Goal: Information Seeking & Learning: Understand process/instructions

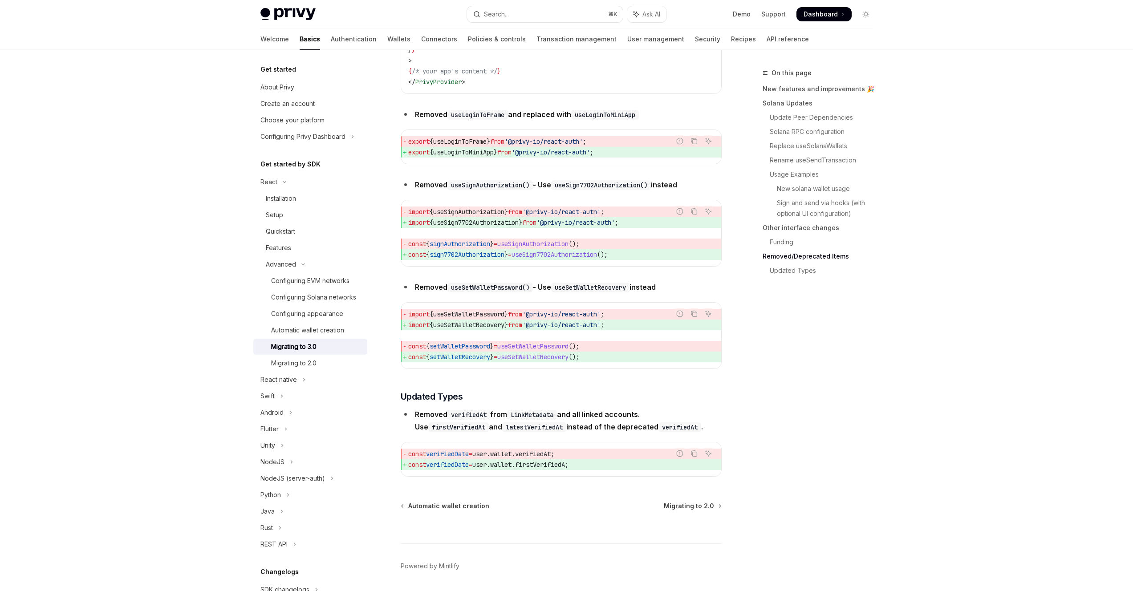
scroll to position [3738, 0]
click at [505, 189] on code "useSignAuthorization()" at bounding box center [489, 184] width 85 height 10
copy code "useSignAuthorization"
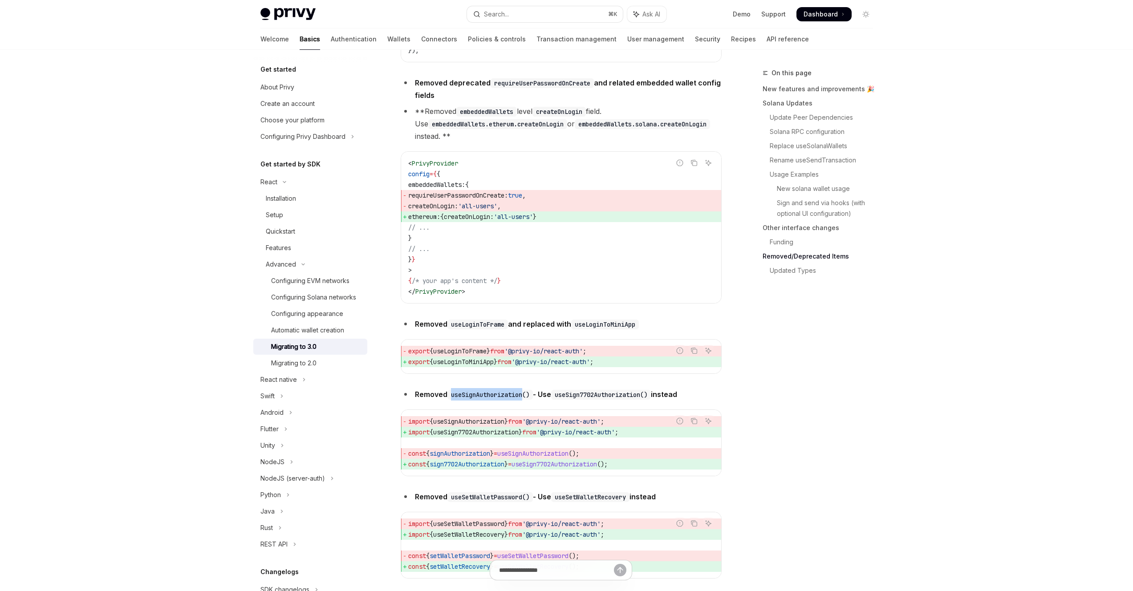
scroll to position [3511, 0]
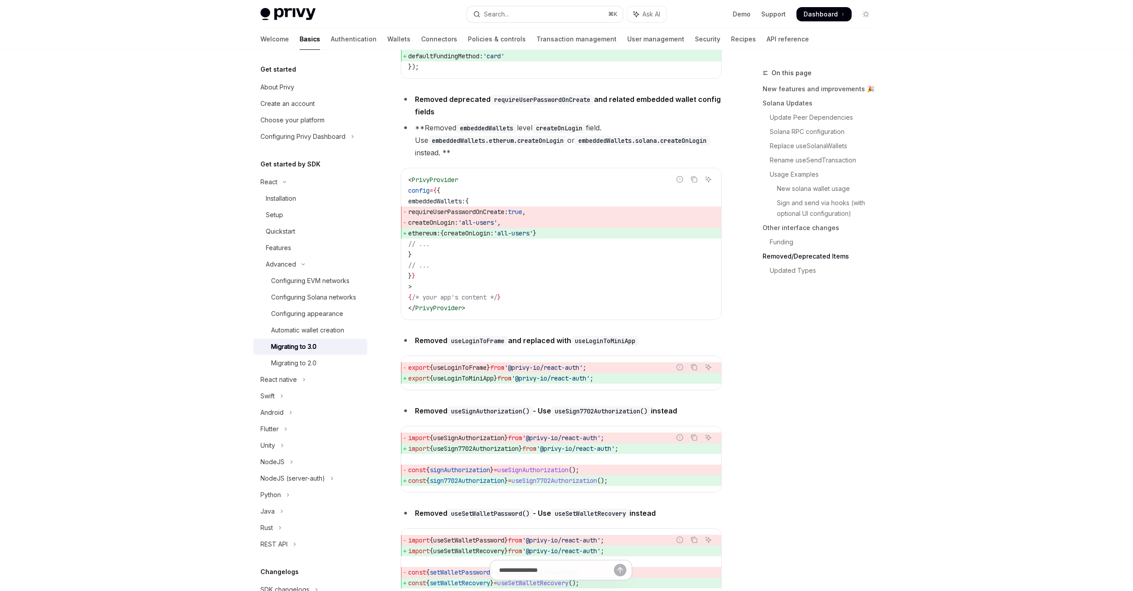
click at [479, 237] on span "createOnLogin:" at bounding box center [469, 233] width 50 height 8
copy span "createOnLogin"
click at [507, 216] on span "requireUserPasswordOnCreate:" at bounding box center [458, 212] width 100 height 8
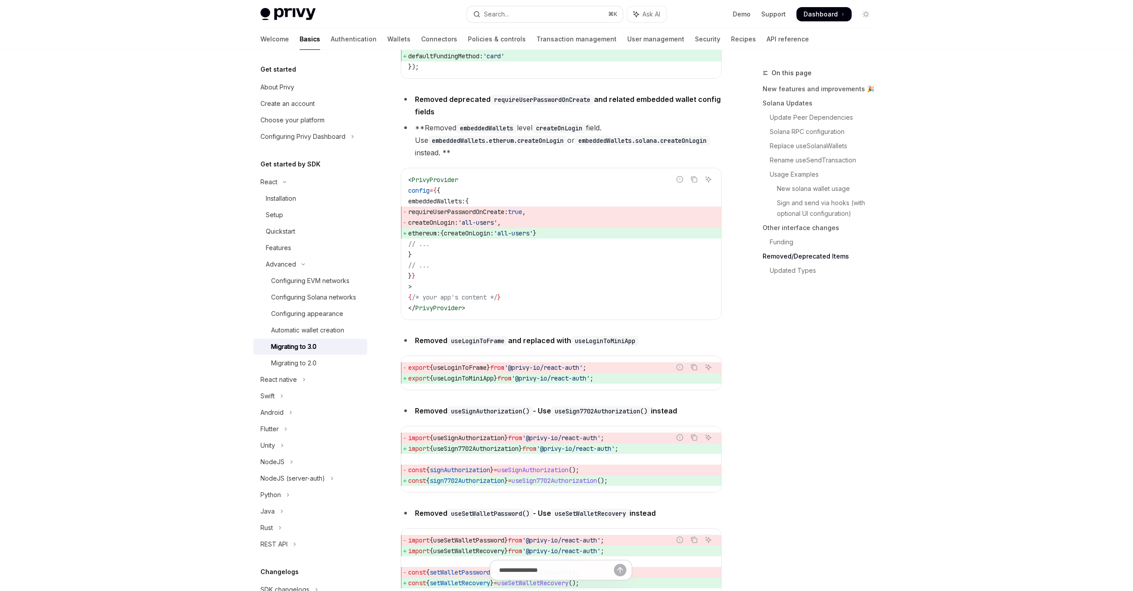
copy span "requireUserPasswordOnCreate"
click at [436, 227] on span "createOnLogin:" at bounding box center [433, 223] width 50 height 8
copy span "createOnLogin"
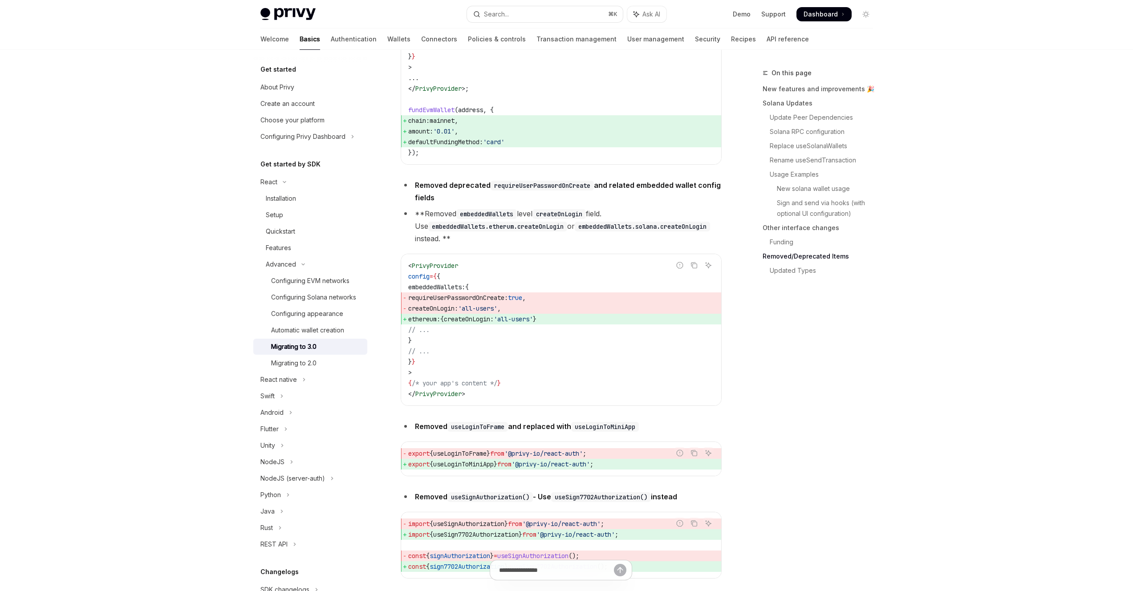
scroll to position [3424, 0]
click at [571, 191] on code "requireUserPasswordOnCreate" at bounding box center [541, 187] width 103 height 10
copy code "requireUserPasswordOnCreate"
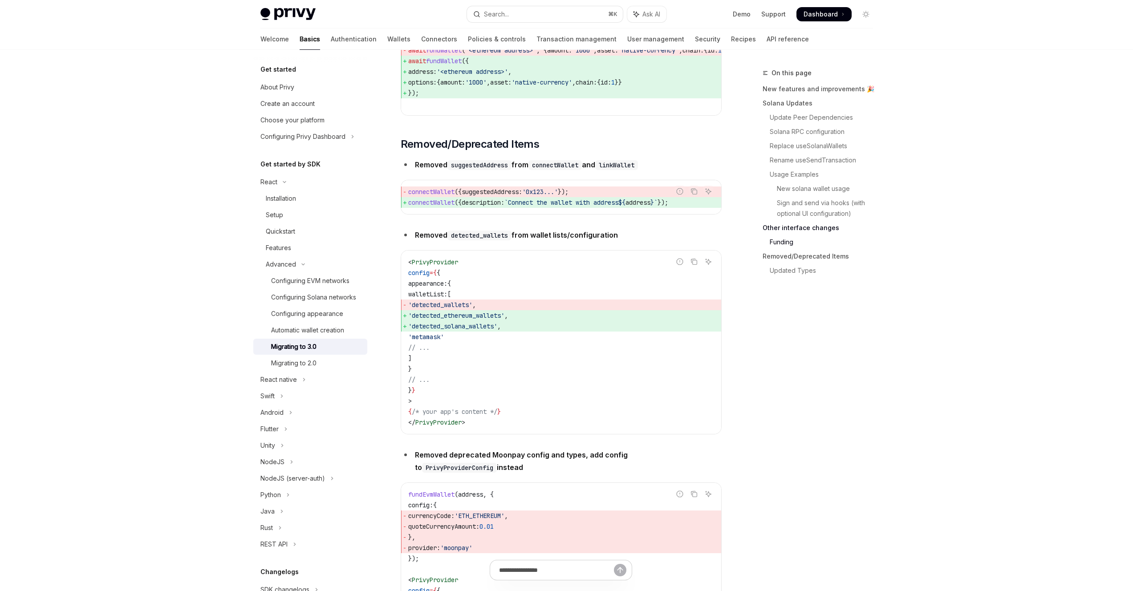
scroll to position [2859, 0]
